Goal: Task Accomplishment & Management: Manage account settings

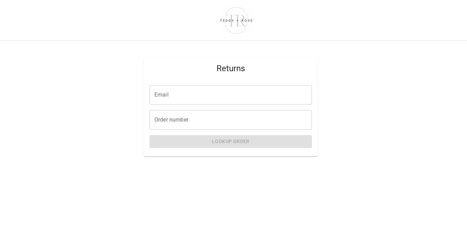
click at [211, 94] on input "Email" at bounding box center [231, 94] width 162 height 19
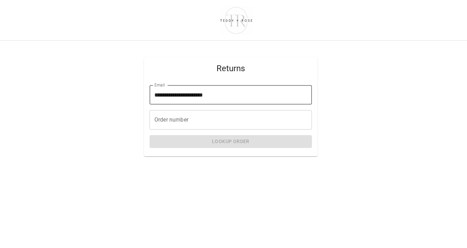
type input "**********"
click at [206, 122] on input "Order number" at bounding box center [231, 119] width 162 height 19
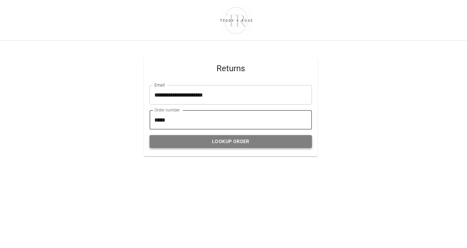
type input "*****"
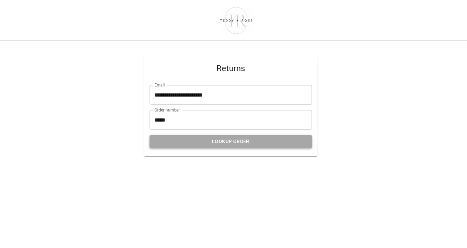
click at [245, 142] on button "Lookup Order" at bounding box center [231, 141] width 162 height 13
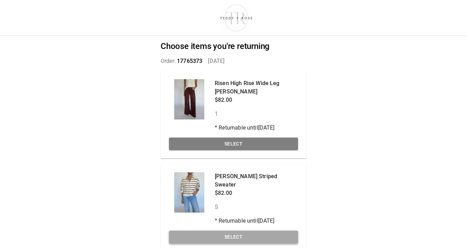
click at [236, 230] on button "Select" at bounding box center [233, 236] width 129 height 13
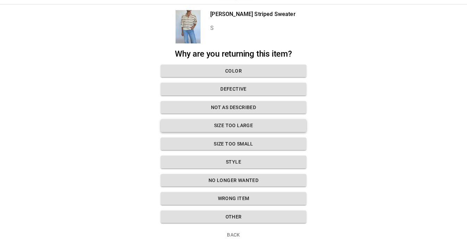
scroll to position [31, 0]
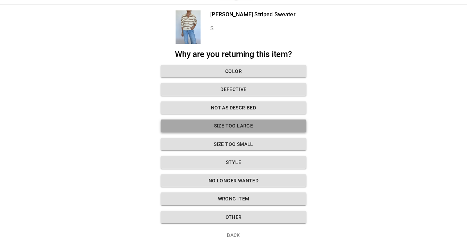
click at [257, 125] on button "Size too large" at bounding box center [234, 125] width 146 height 13
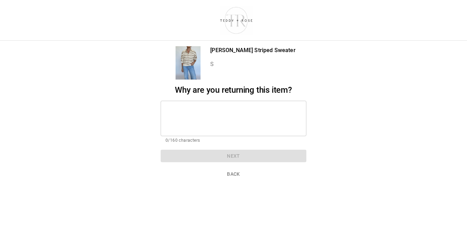
click at [247, 117] on textarea at bounding box center [233, 118] width 136 height 24
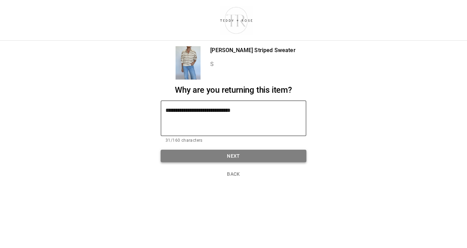
type textarea "**********"
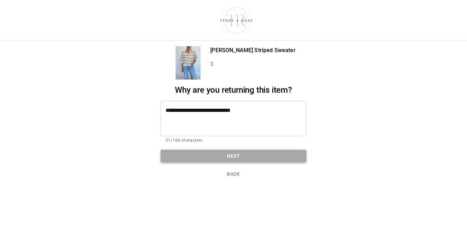
click at [250, 155] on button "Next" at bounding box center [234, 156] width 146 height 13
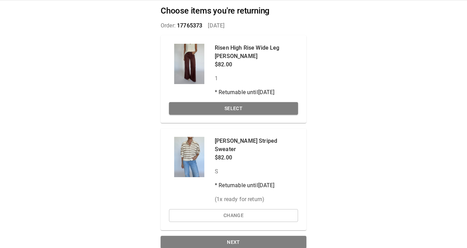
scroll to position [35, 0]
click at [243, 236] on button "Next" at bounding box center [234, 242] width 146 height 13
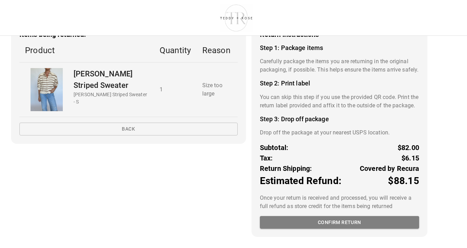
scroll to position [56, 0]
click at [342, 224] on button "Confirm return" at bounding box center [339, 222] width 159 height 13
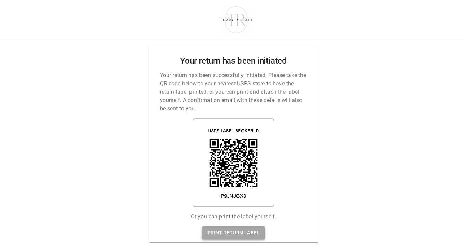
click at [247, 232] on link "Print return label" at bounding box center [233, 232] width 63 height 13
